Goal: Task Accomplishment & Management: Manage account settings

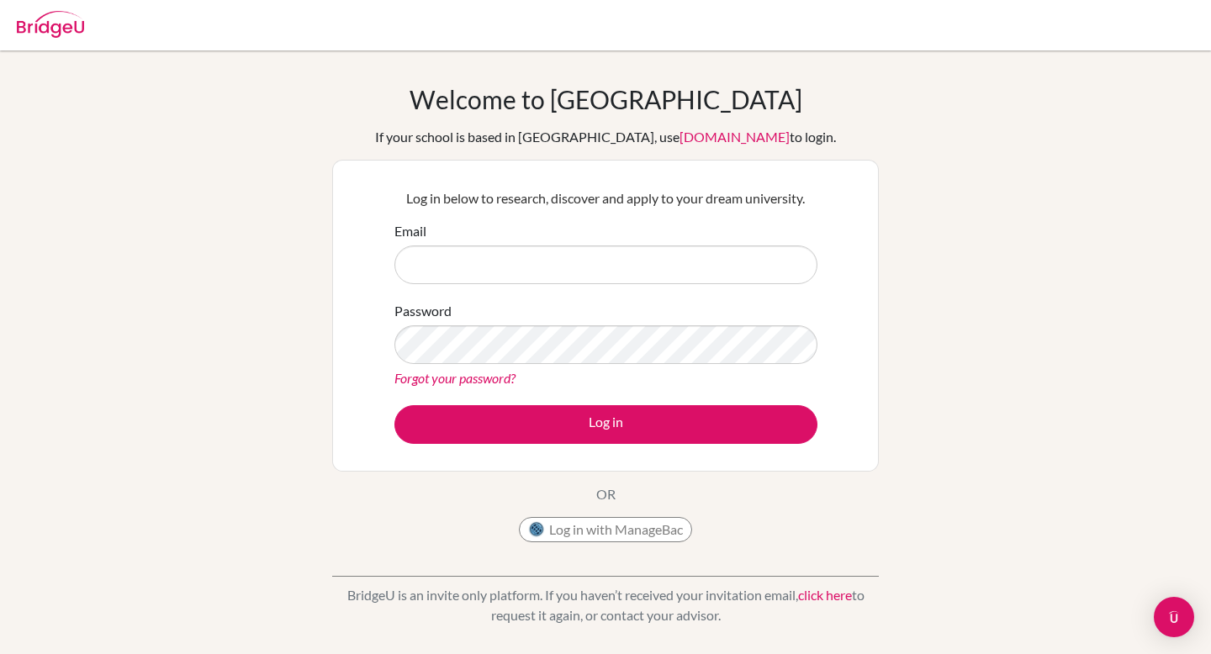
type input "mhuseynov2@student.tisa.az"
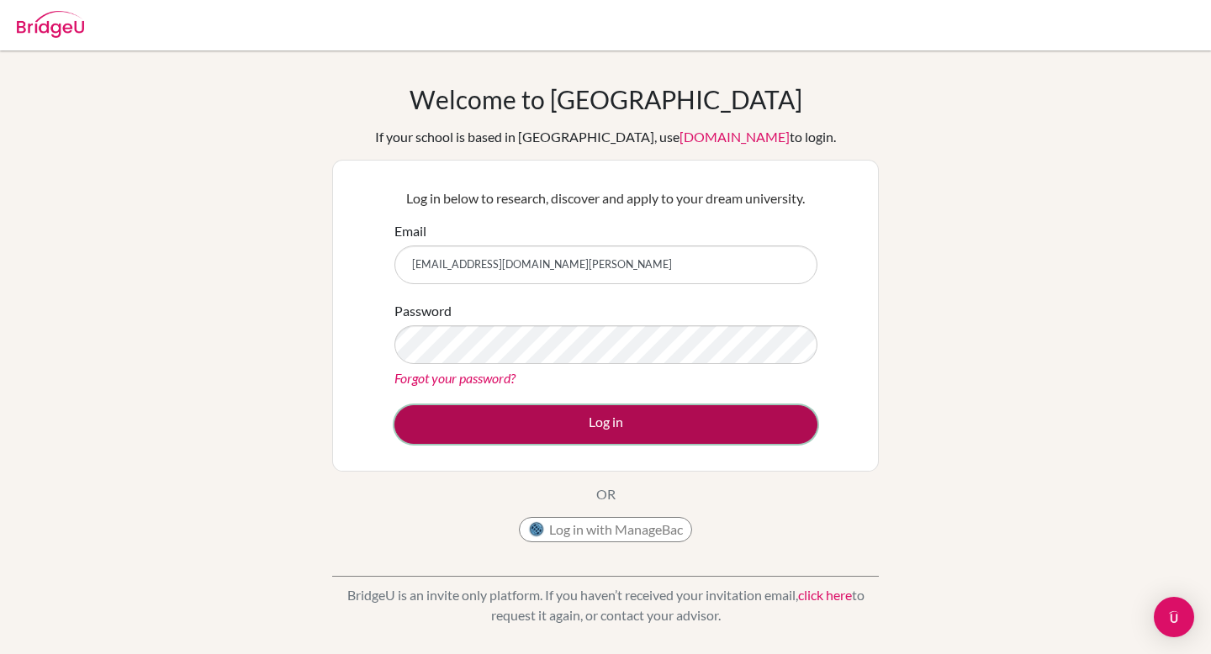
click at [563, 424] on button "Log in" at bounding box center [605, 424] width 423 height 39
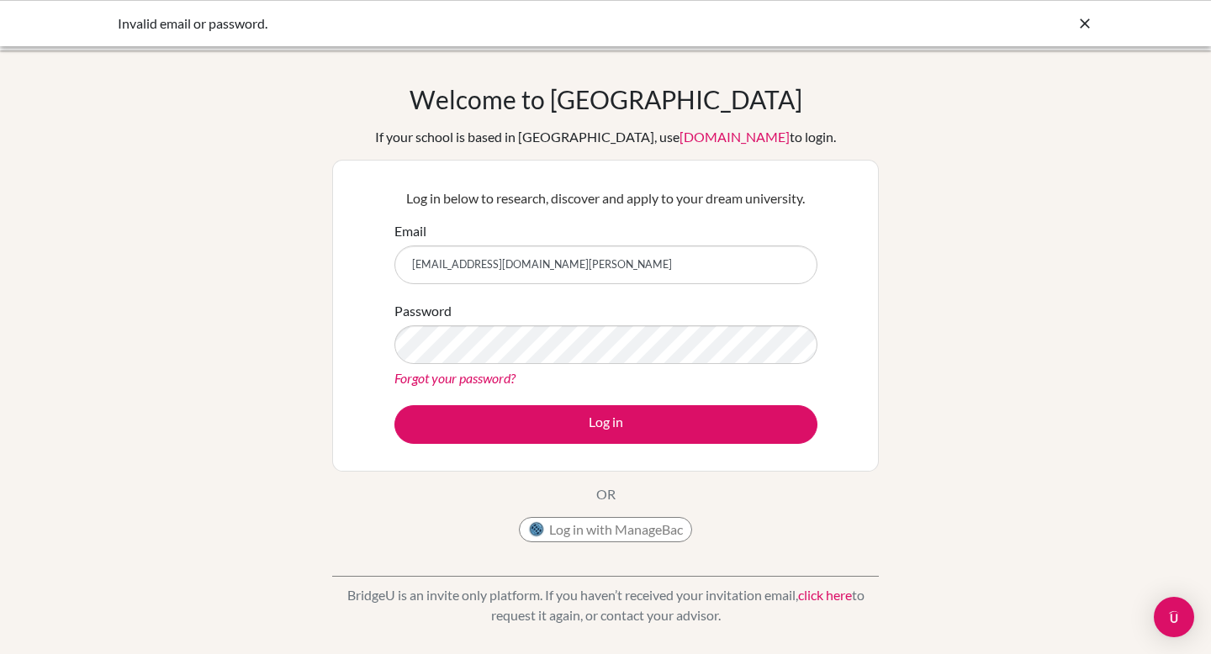
click at [470, 383] on link "Forgot your password?" at bounding box center [454, 378] width 121 height 16
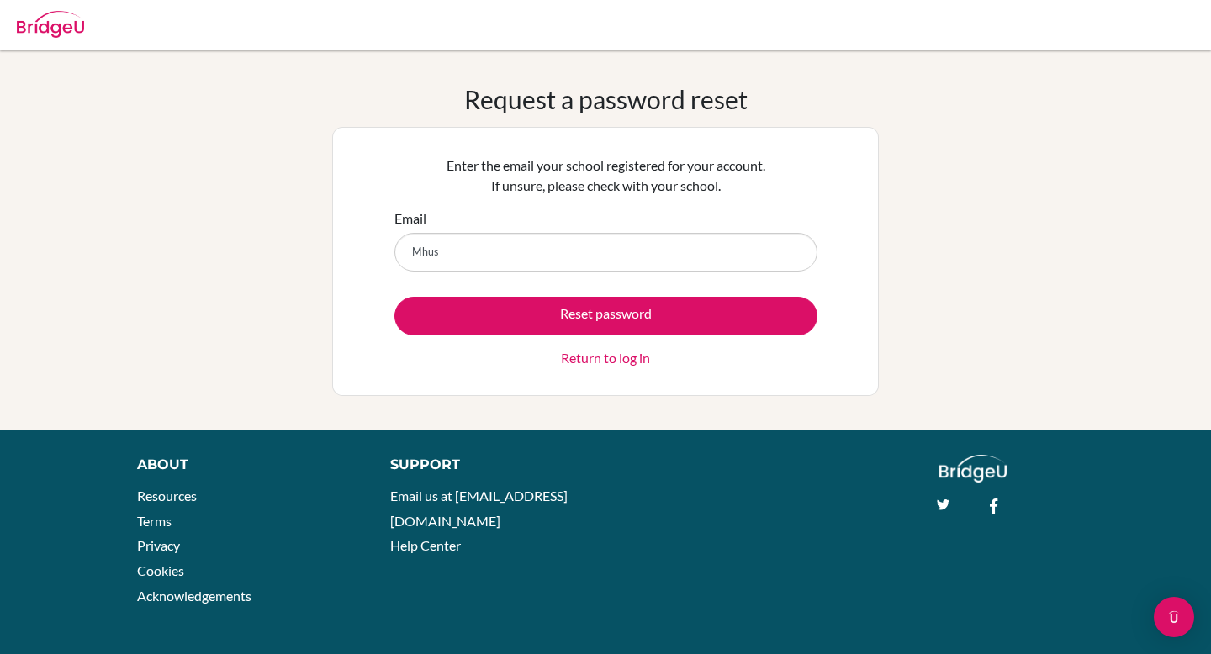
type input "[EMAIL_ADDRESS][DOMAIN_NAME][PERSON_NAME]"
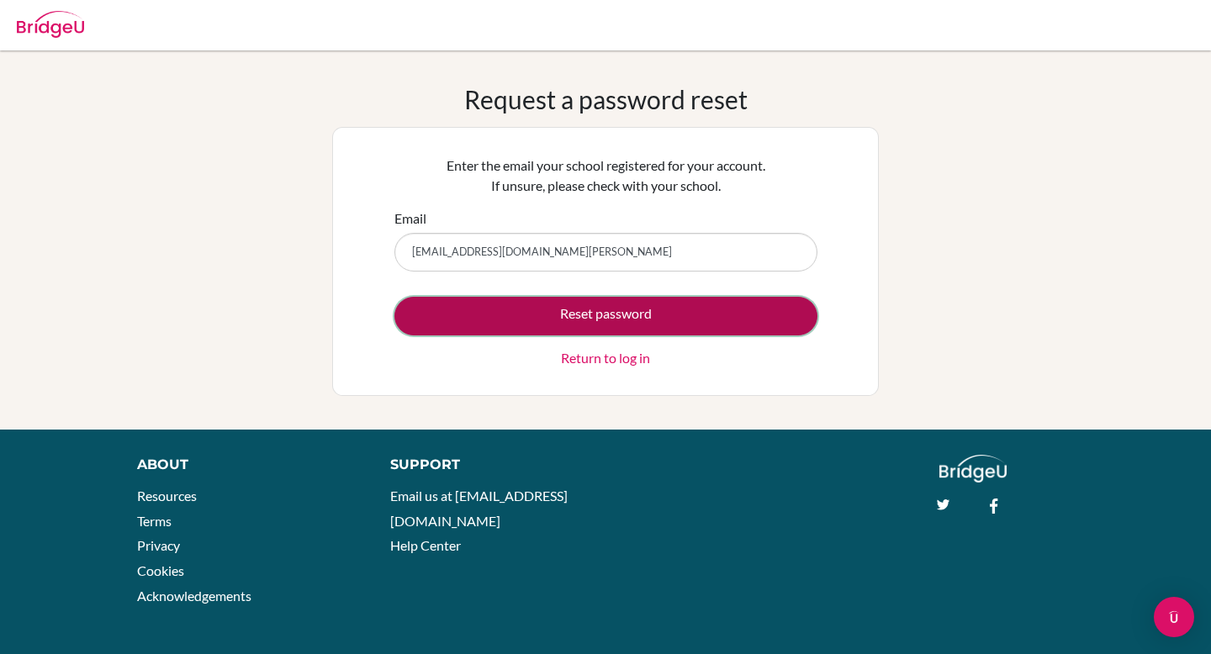
click at [519, 329] on button "Reset password" at bounding box center [605, 316] width 423 height 39
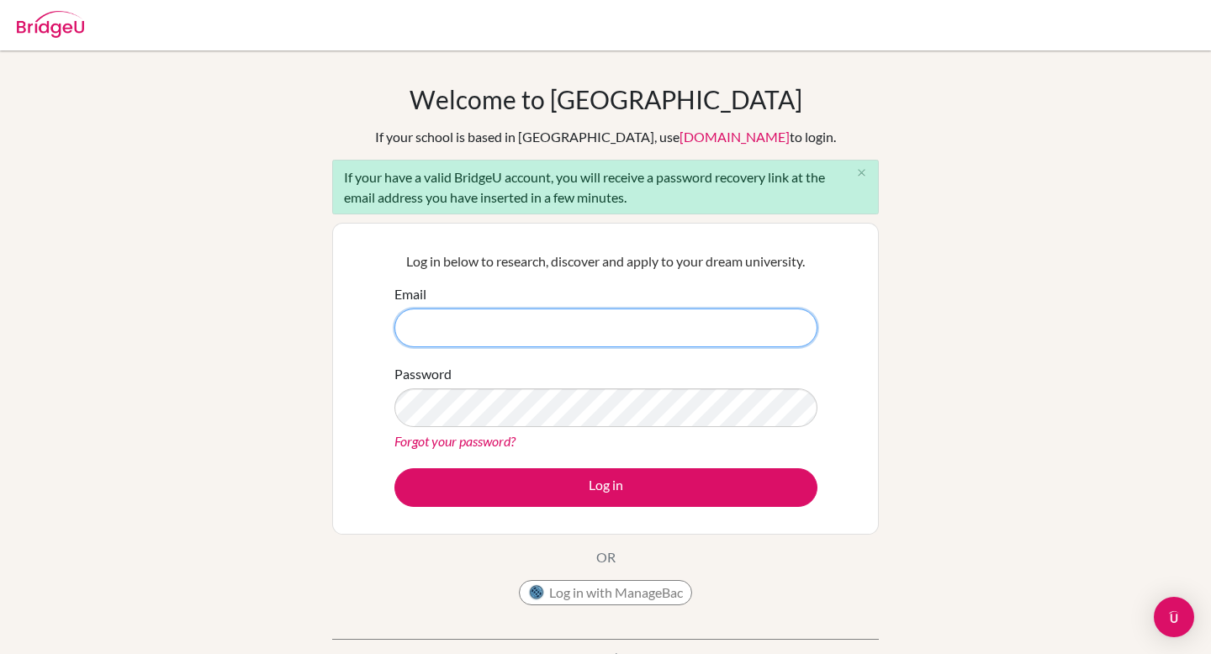
click at [541, 314] on input "Email" at bounding box center [605, 328] width 423 height 39
type input "[EMAIL_ADDRESS][DOMAIN_NAME][PERSON_NAME]"
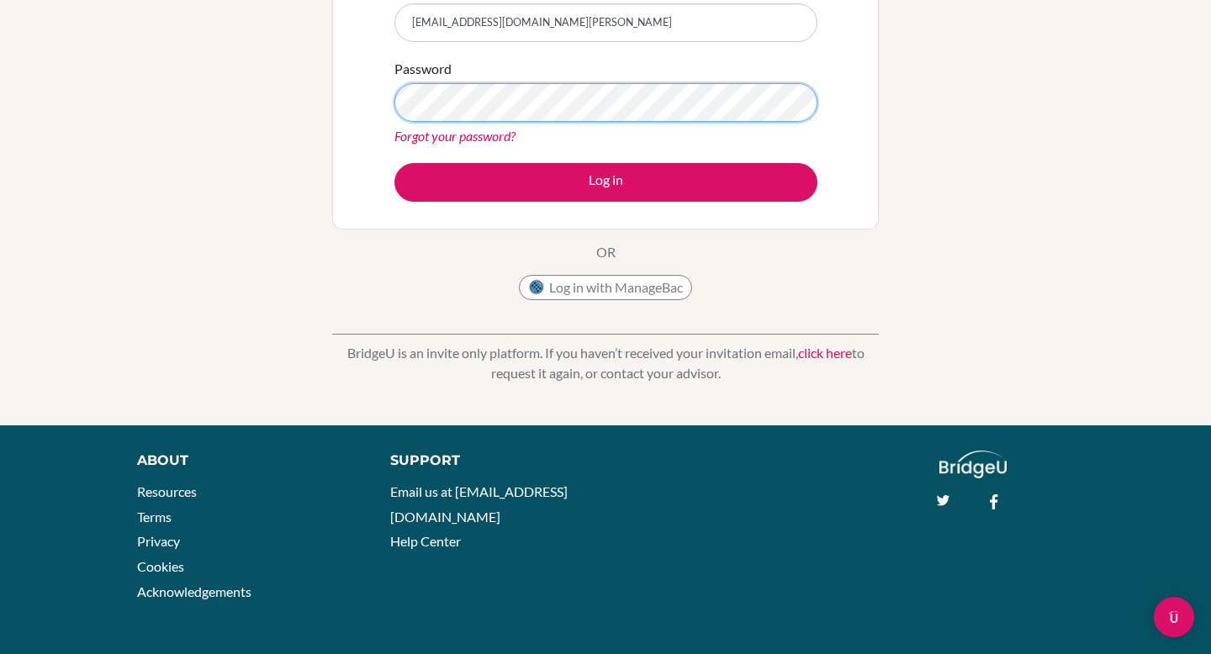
scroll to position [80, 0]
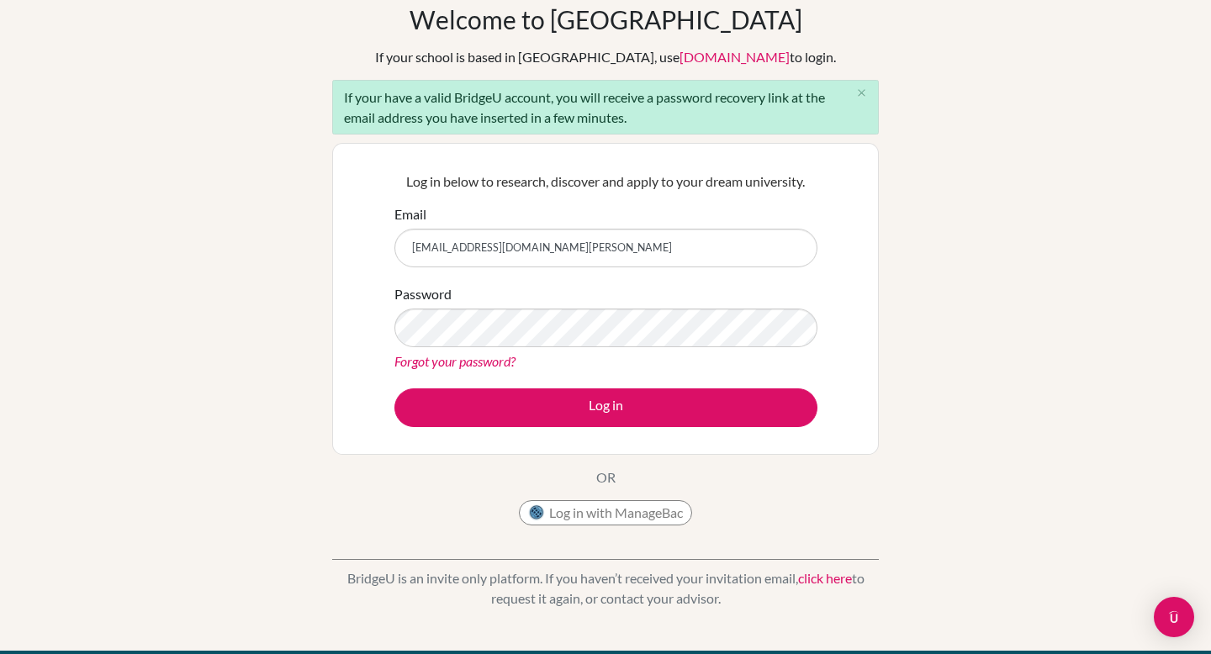
click at [482, 363] on link "Forgot your password?" at bounding box center [454, 361] width 121 height 16
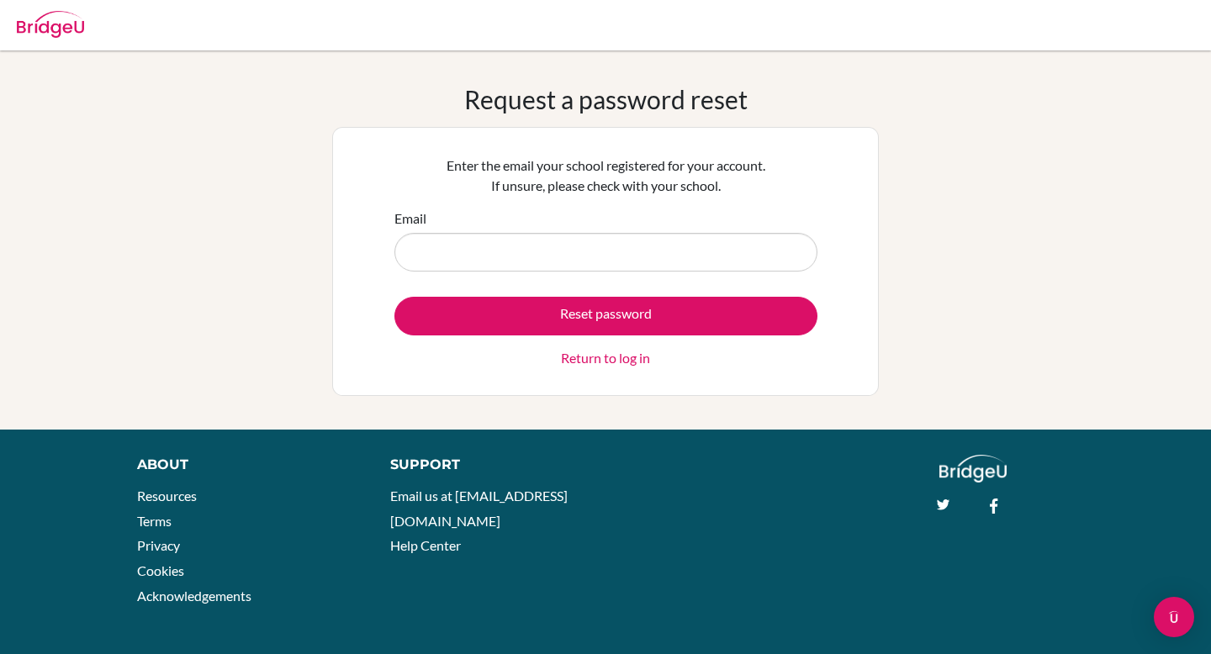
click at [618, 361] on link "Return to log in" at bounding box center [605, 358] width 89 height 20
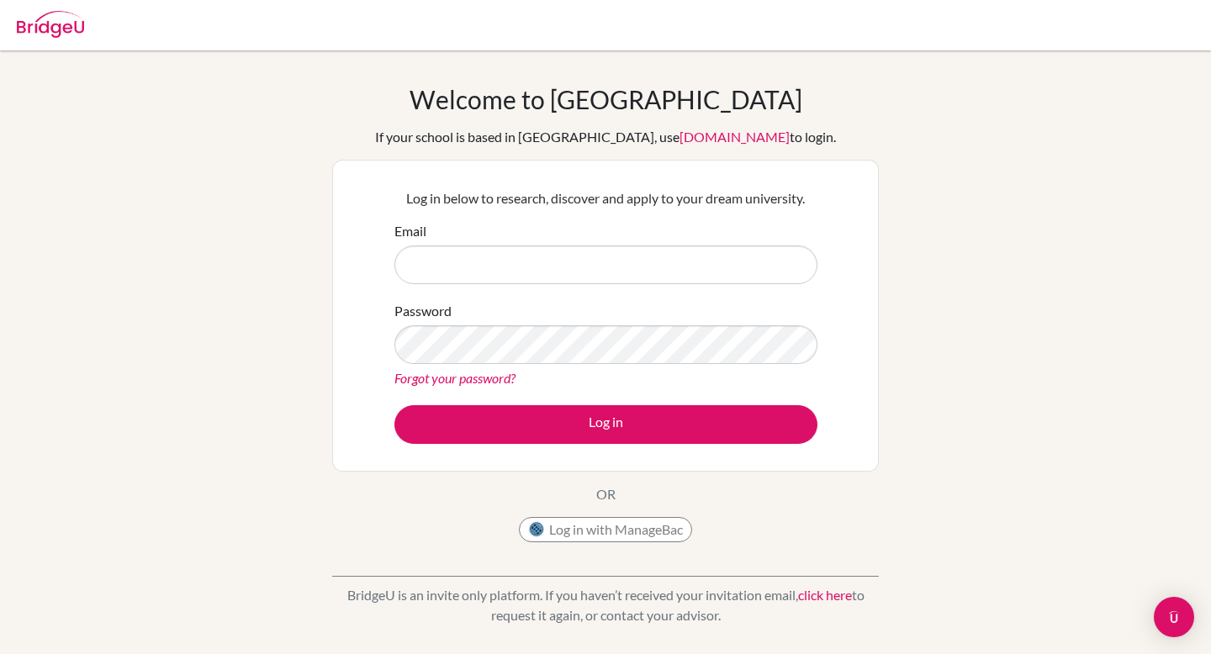
click at [72, 44] on div at bounding box center [50, 22] width 67 height 50
click at [73, 25] on img at bounding box center [50, 24] width 67 height 27
click at [90, 27] on div at bounding box center [605, 25] width 1194 height 50
click at [584, 260] on input "Email" at bounding box center [605, 265] width 423 height 39
